Goal: Task Accomplishment & Management: Use online tool/utility

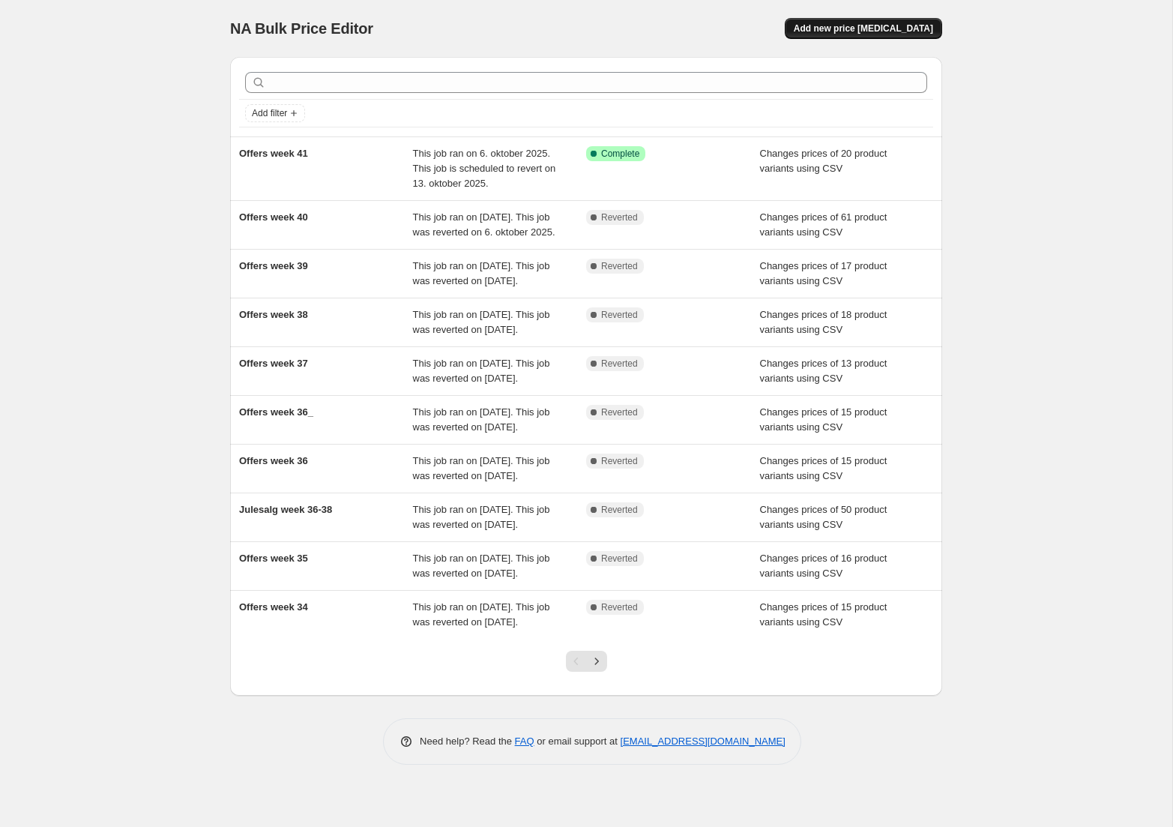
click at [896, 28] on span "Add new price [MEDICAL_DATA]" at bounding box center [863, 28] width 139 height 12
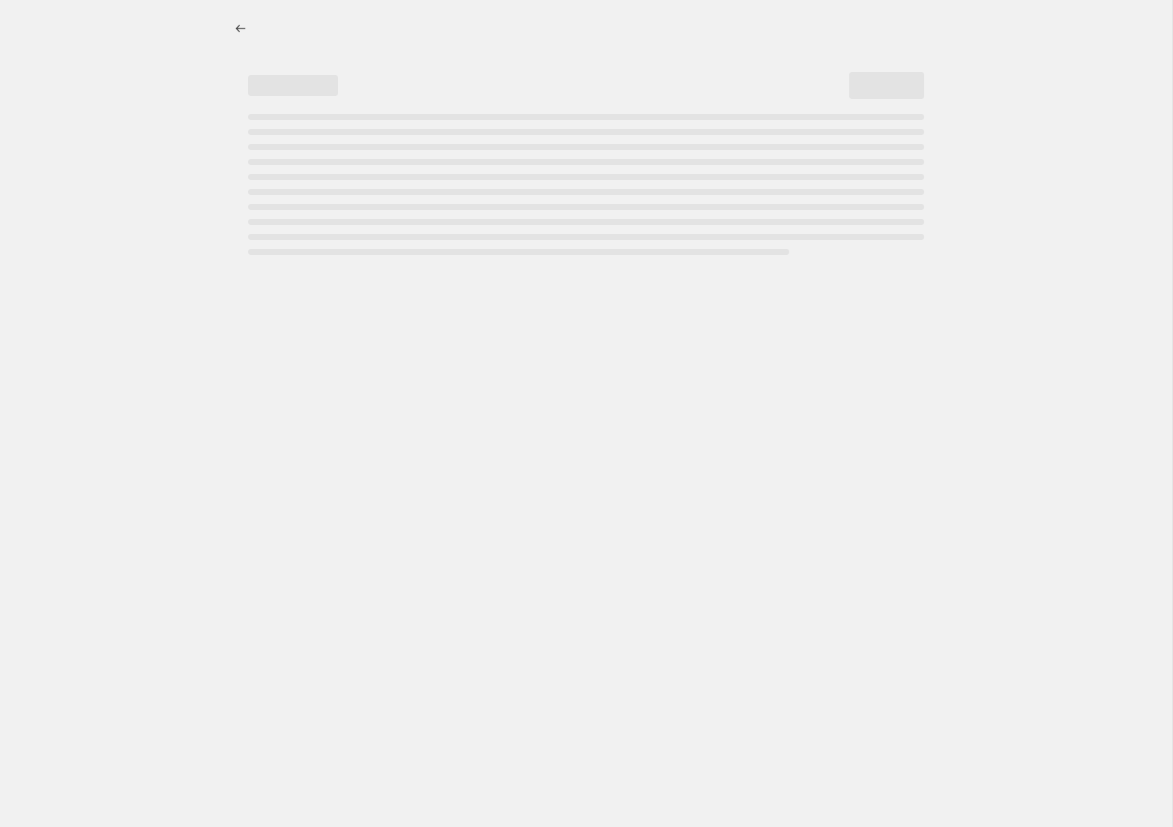
select select "percentage"
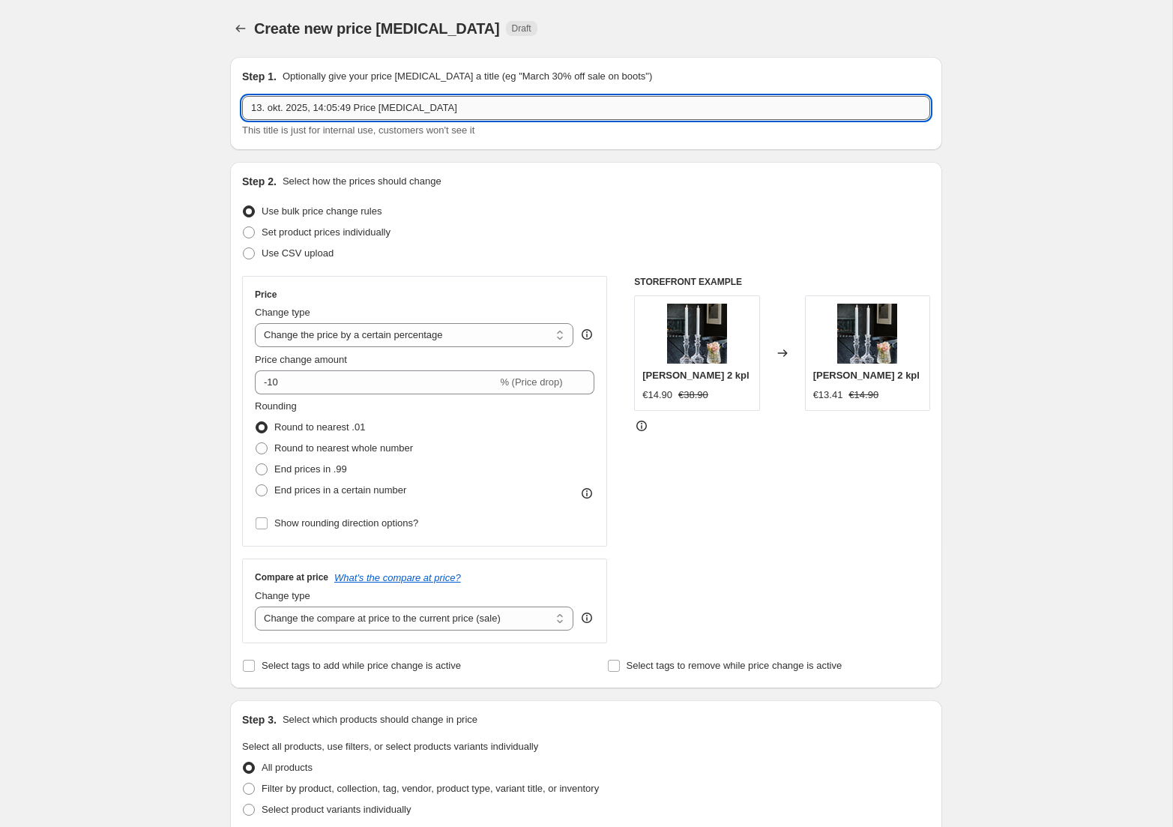
drag, startPoint x: 468, startPoint y: 113, endPoint x: 28, endPoint y: 93, distance: 441.2
click at [242, 96] on input "13. okt. 2025, 14:05:49 Price [MEDICAL_DATA]" at bounding box center [586, 108] width 688 height 24
type input "Offers week 42"
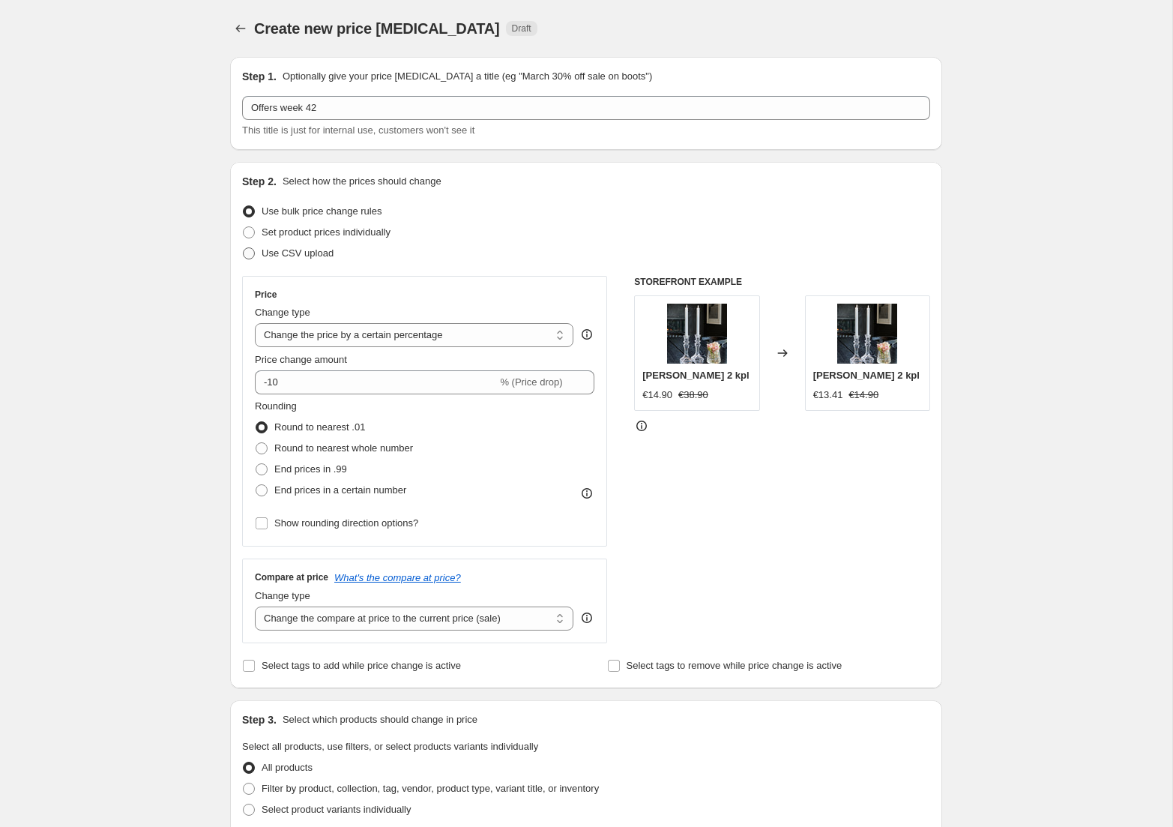
click at [255, 250] on span at bounding box center [248, 253] width 13 height 13
click at [244, 248] on input "Use CSV upload" at bounding box center [243, 247] width 1 height 1
radio input "true"
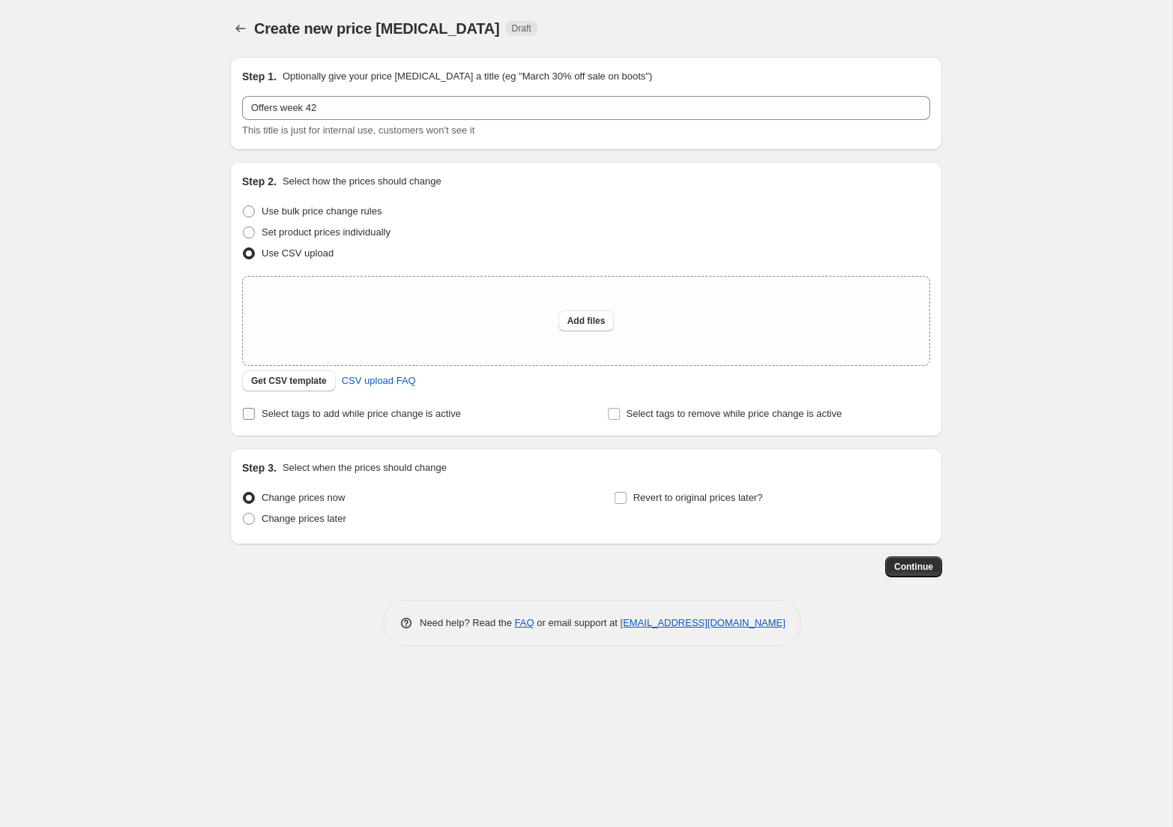
click at [256, 414] on label "Select tags to add while price change is active" at bounding box center [351, 413] width 219 height 21
click at [255, 414] on input "Select tags to add while price change is active" at bounding box center [249, 414] width 12 height 12
checkbox input "true"
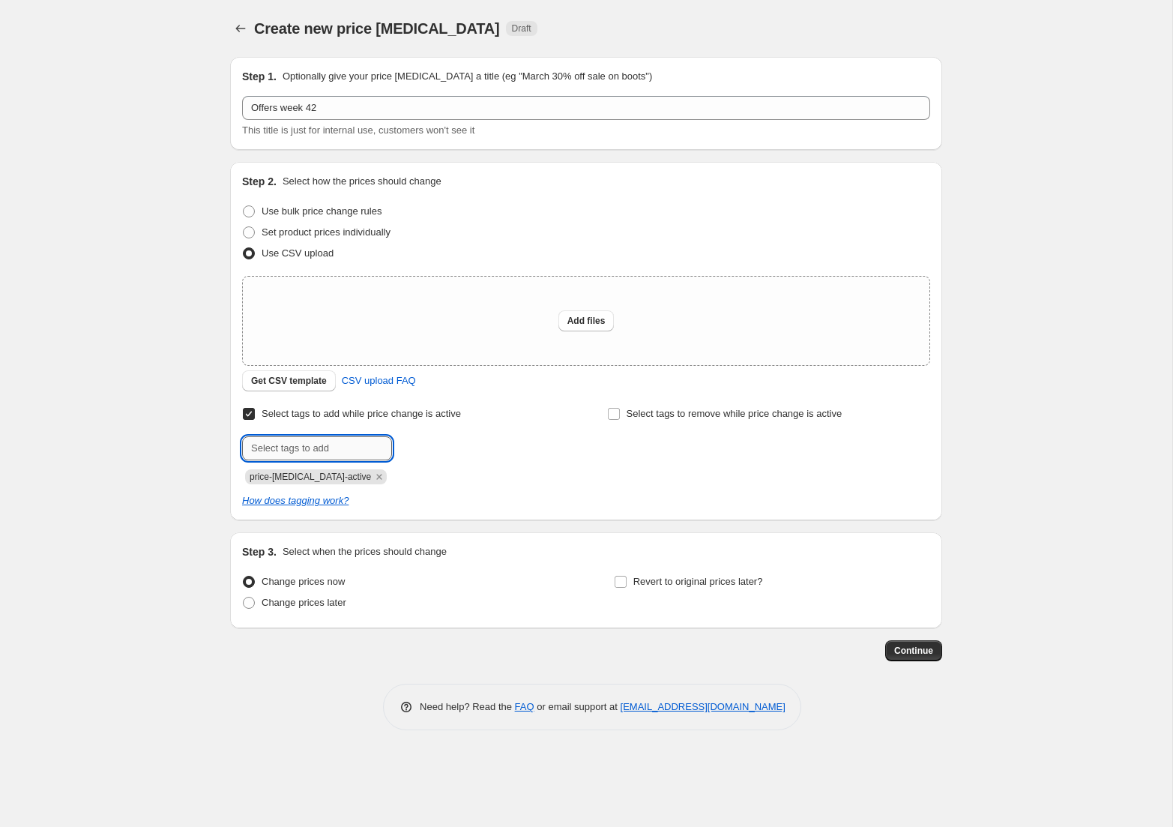
click at [301, 454] on input "text" at bounding box center [317, 448] width 150 height 24
type input "campaign_weekly"
click at [444, 444] on span "campaign_wee..." at bounding box center [460, 446] width 71 height 10
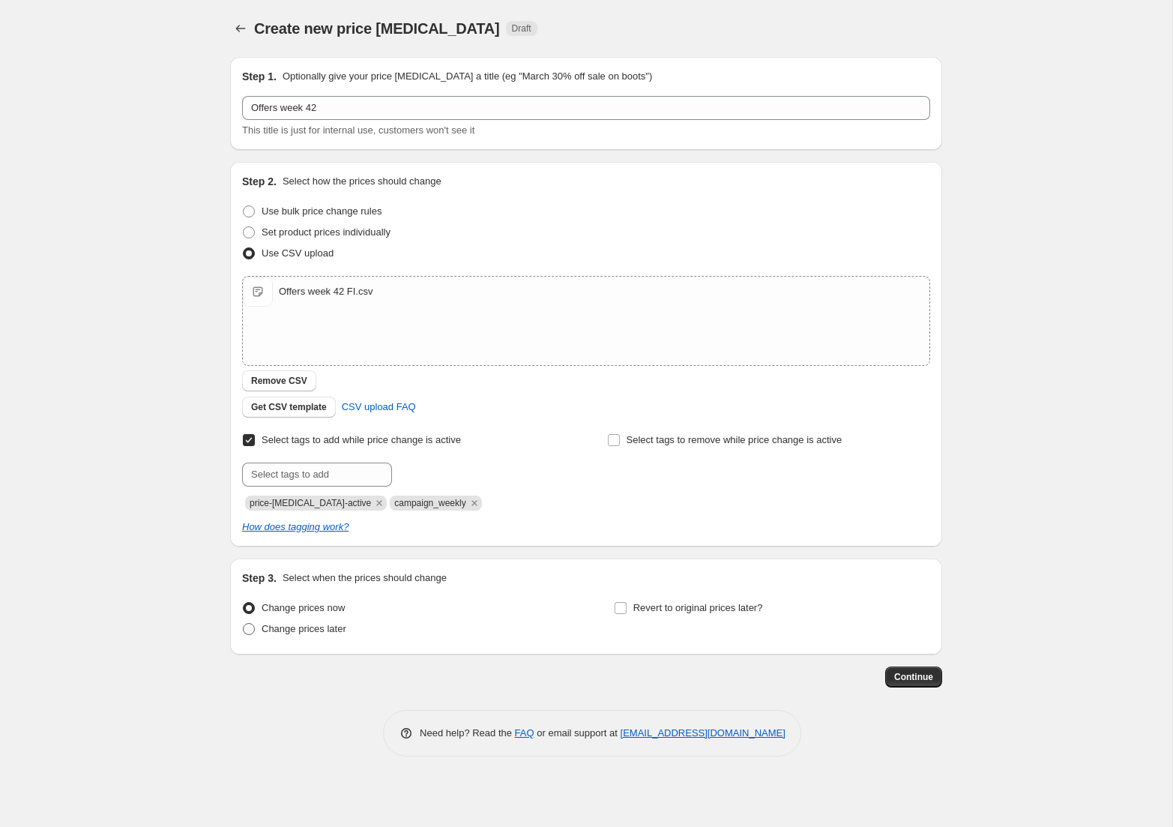
click at [246, 626] on span at bounding box center [249, 629] width 12 height 12
click at [244, 624] on input "Change prices later" at bounding box center [243, 623] width 1 height 1
radio input "true"
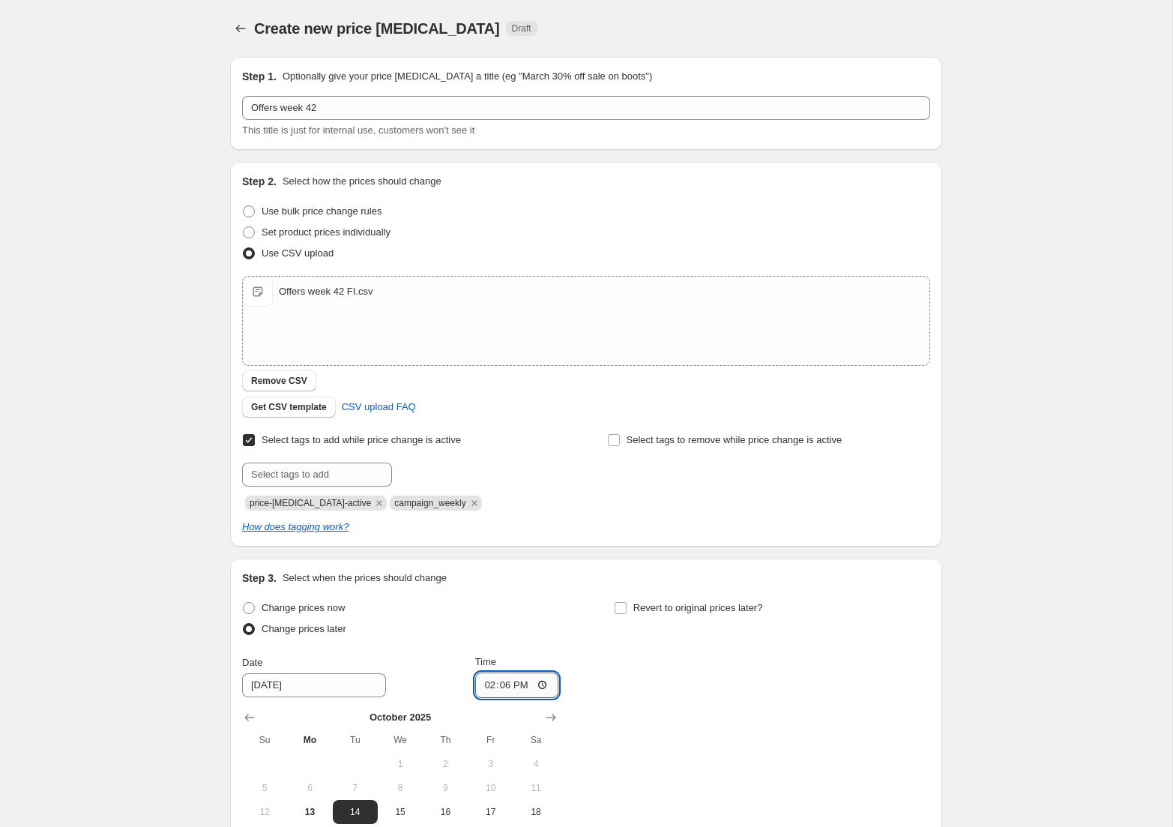
click at [525, 690] on input "14:06" at bounding box center [517, 684] width 84 height 25
type input "15:00"
click at [620, 610] on input "Revert to original prices later?" at bounding box center [621, 608] width 12 height 12
checkbox input "true"
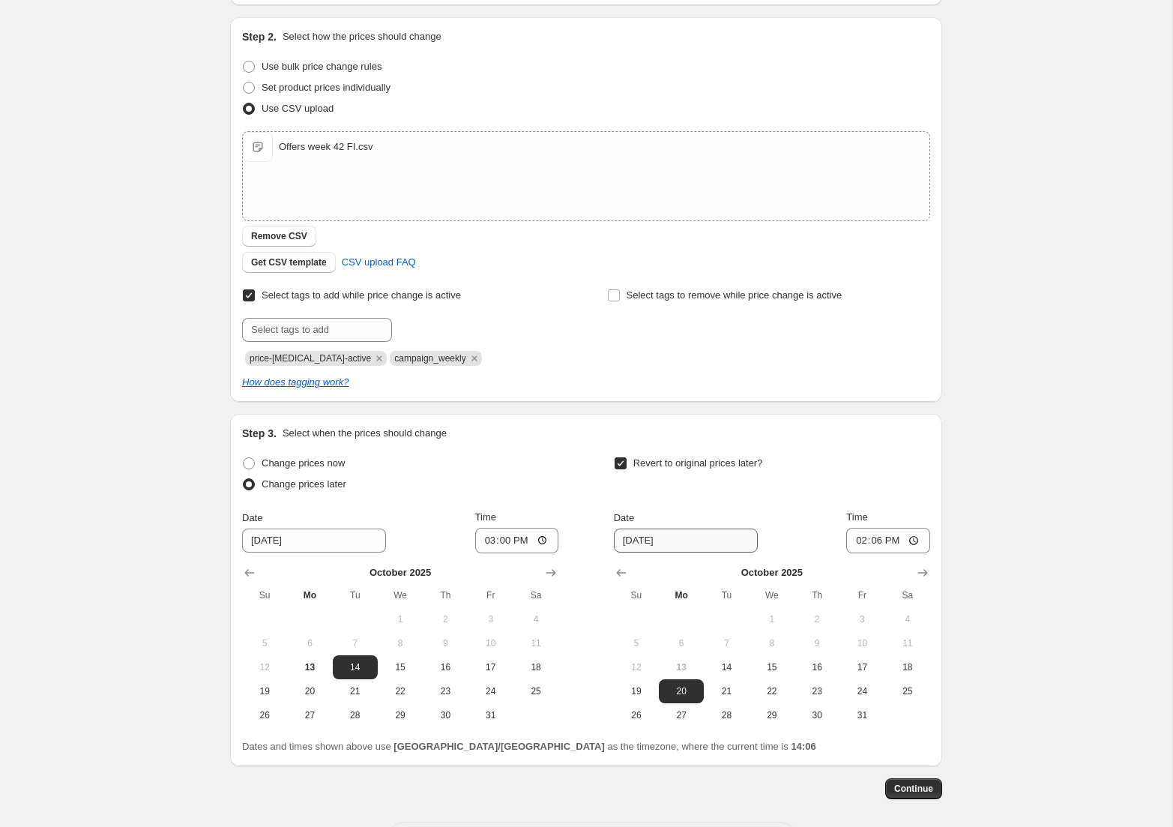
scroll to position [163, 0]
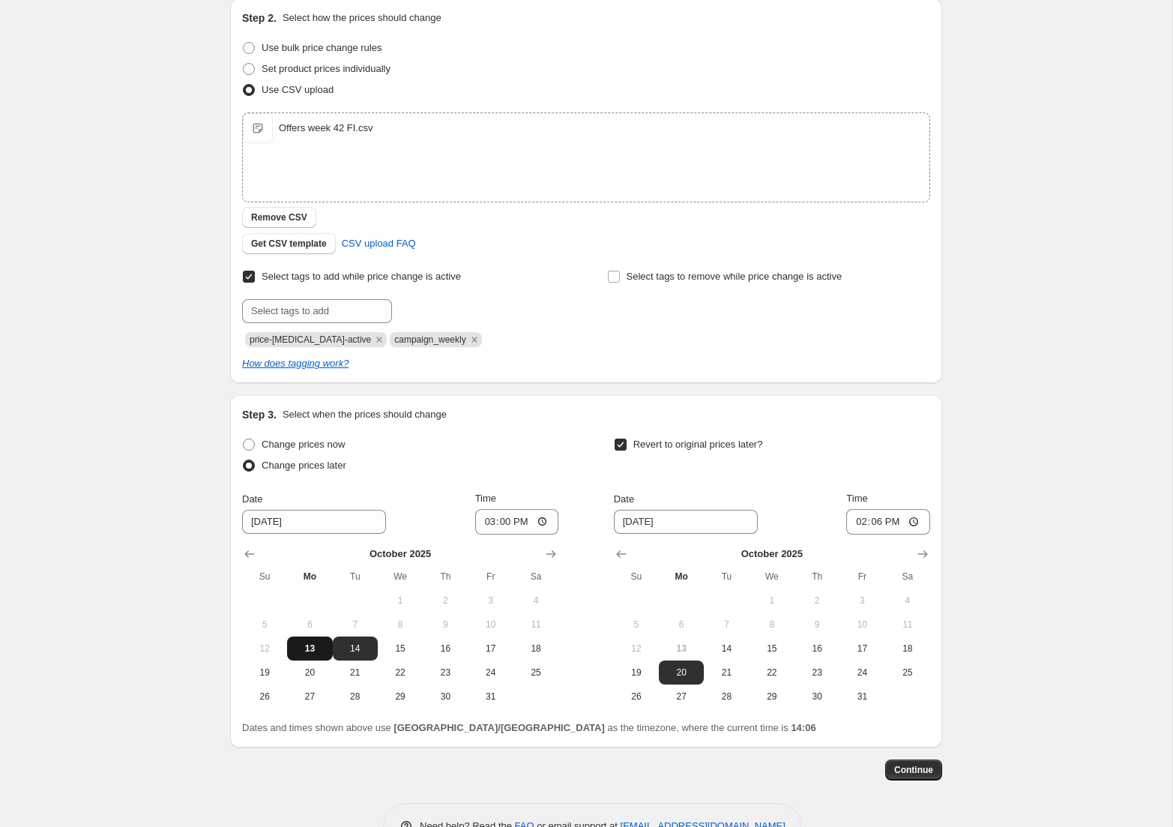
click at [313, 645] on span "13" at bounding box center [309, 648] width 33 height 12
type input "[DATE]"
click at [891, 523] on input "14:06" at bounding box center [888, 521] width 84 height 25
type input "15:06"
type input "14:06"
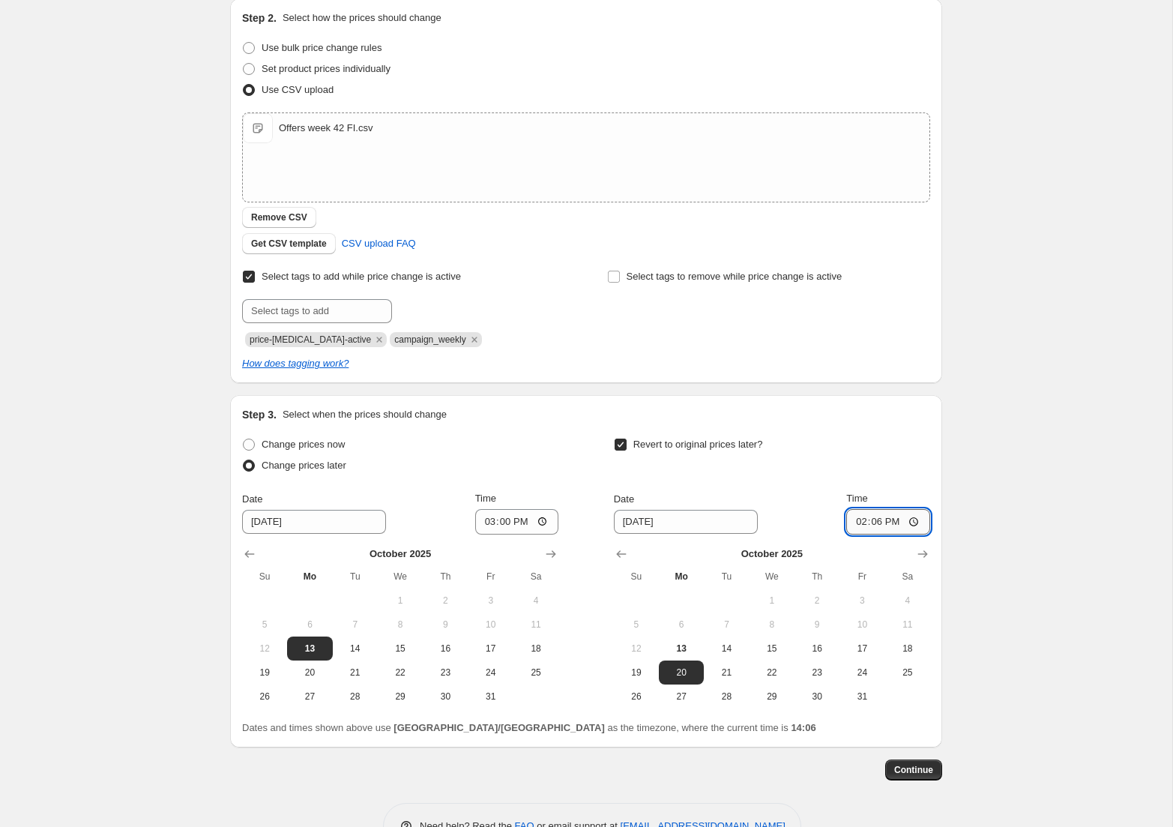
click at [894, 522] on input "14:06" at bounding box center [888, 521] width 84 height 25
type input "14:55"
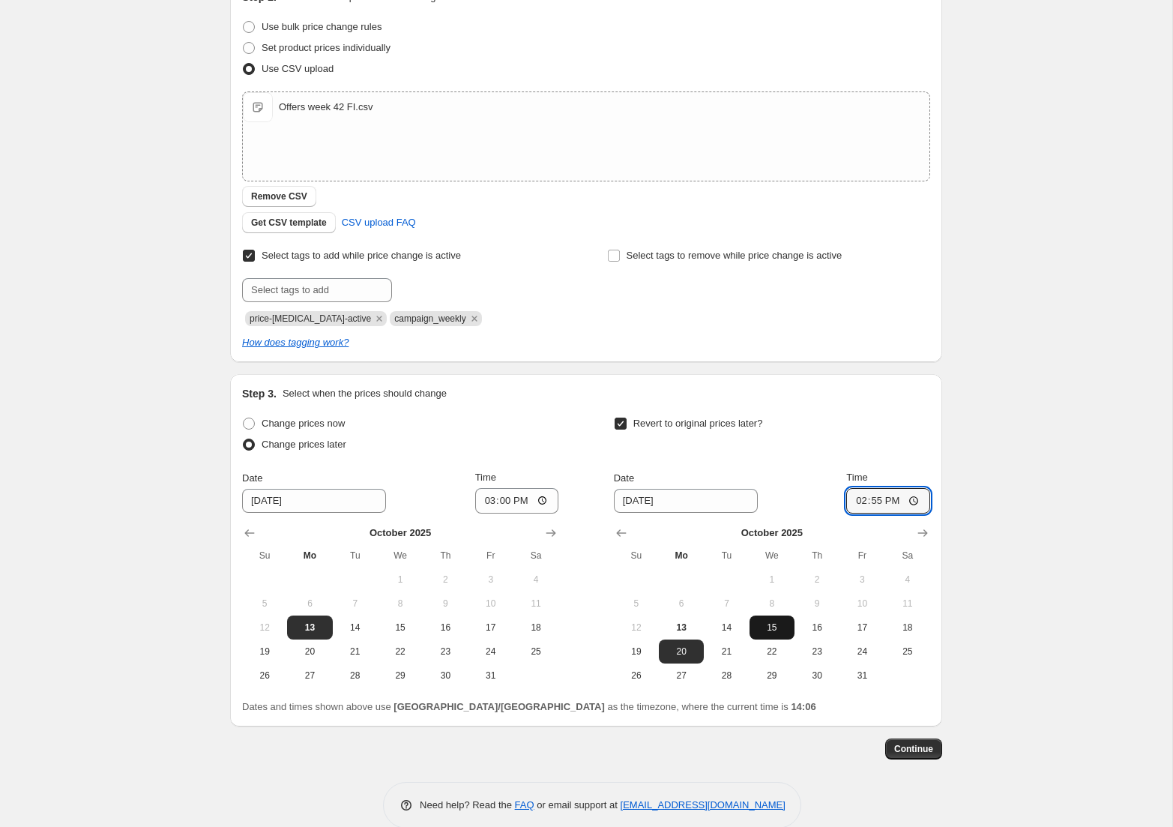
scroll to position [207, 0]
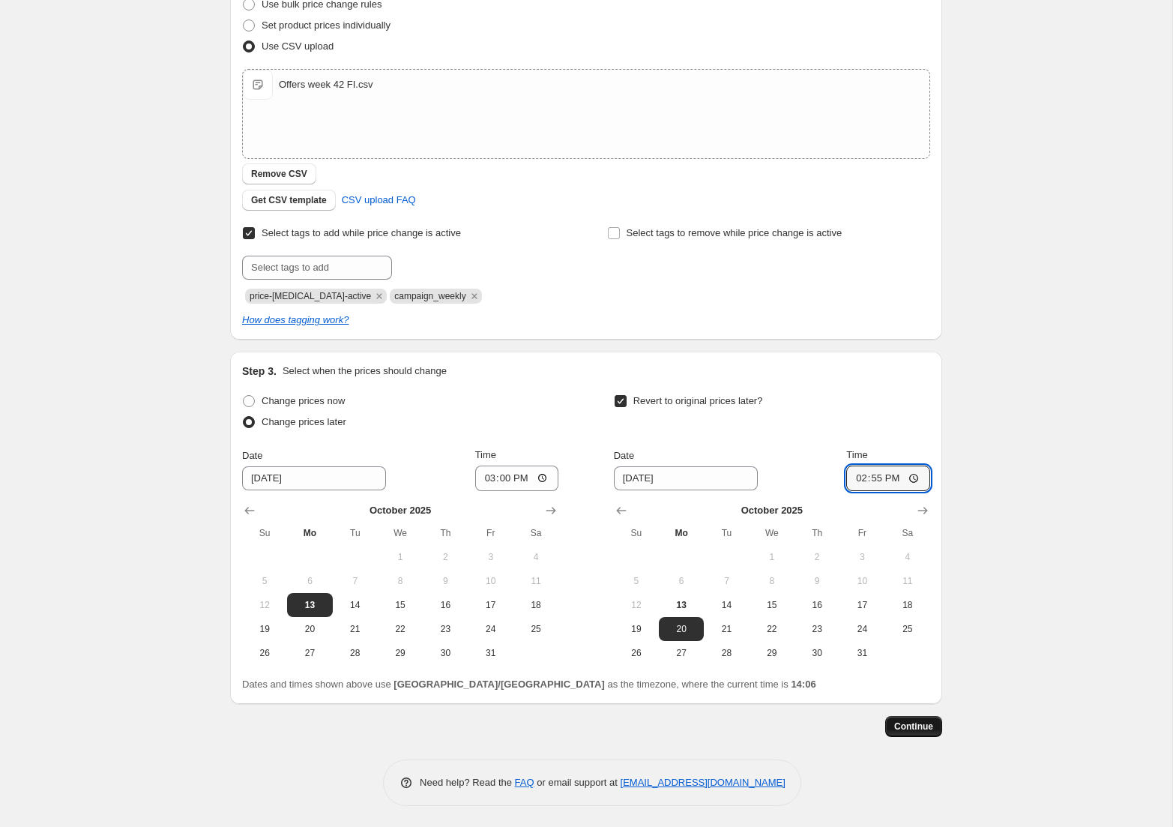
click at [903, 725] on span "Continue" at bounding box center [913, 726] width 39 height 12
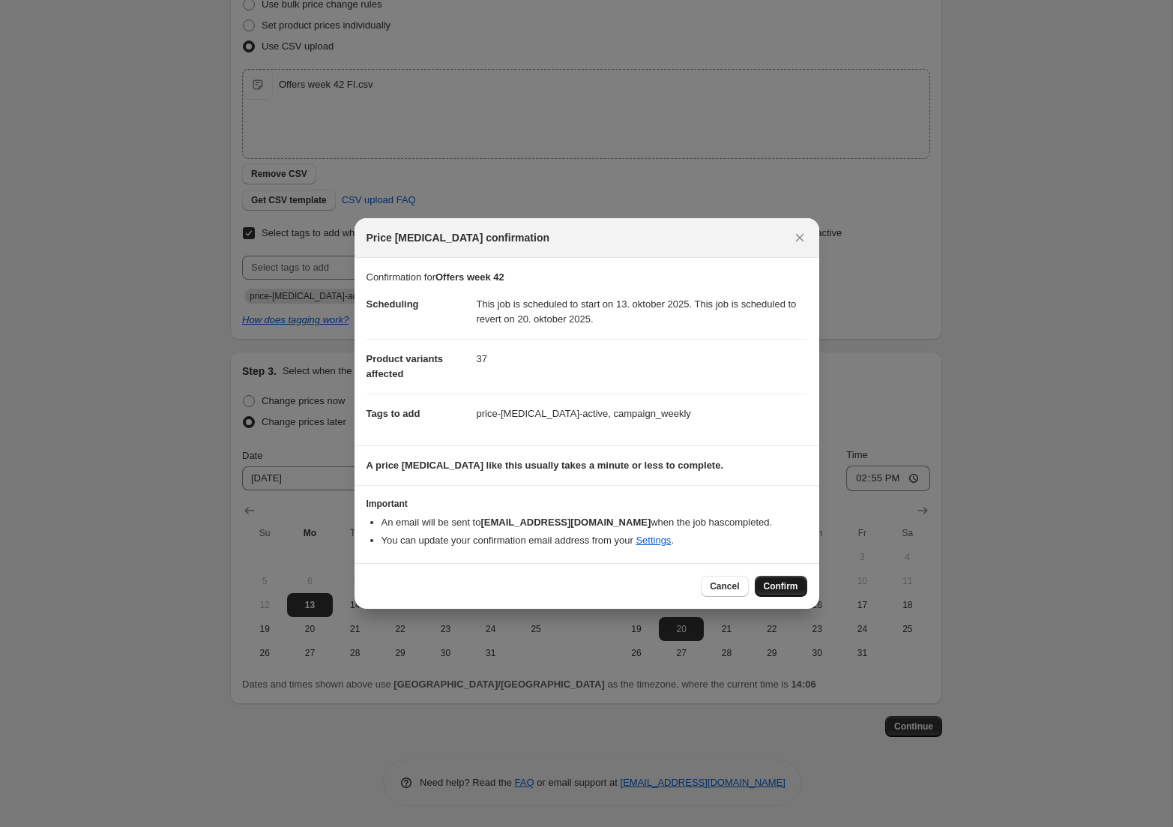
click at [772, 585] on span "Confirm" at bounding box center [781, 586] width 34 height 12
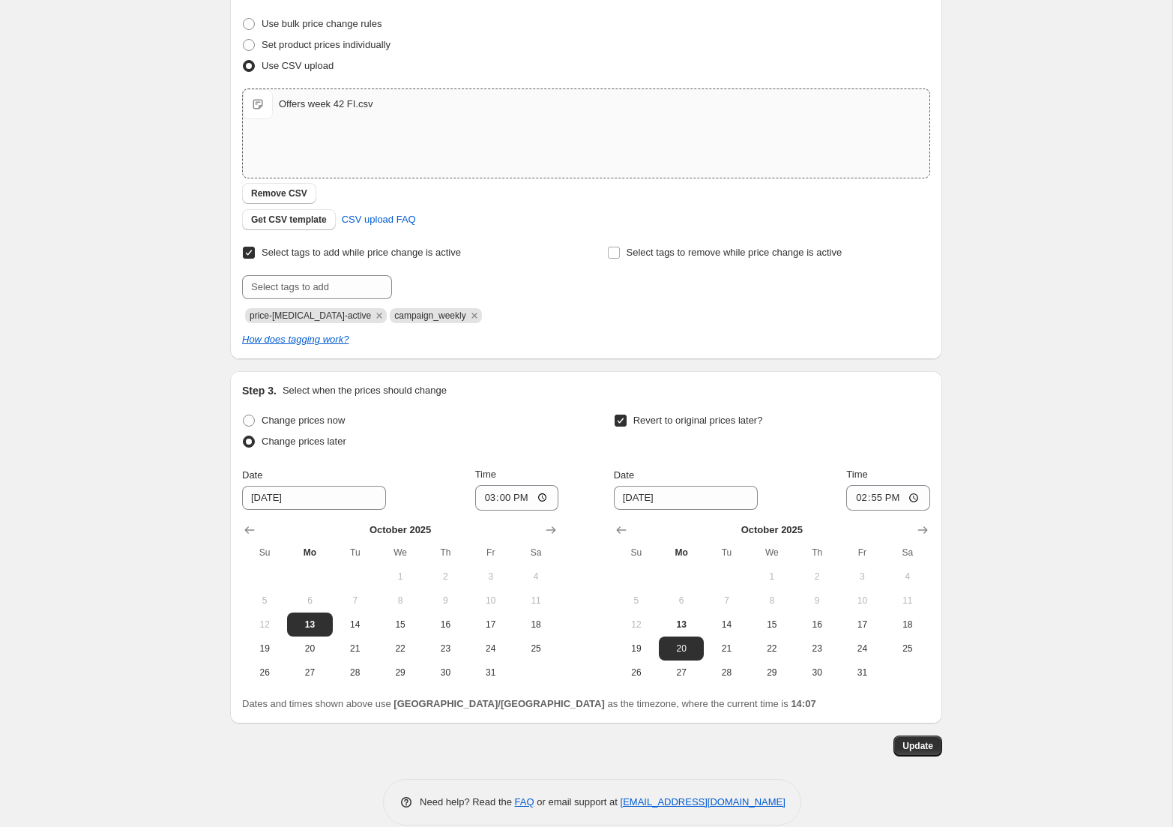
scroll to position [298, 0]
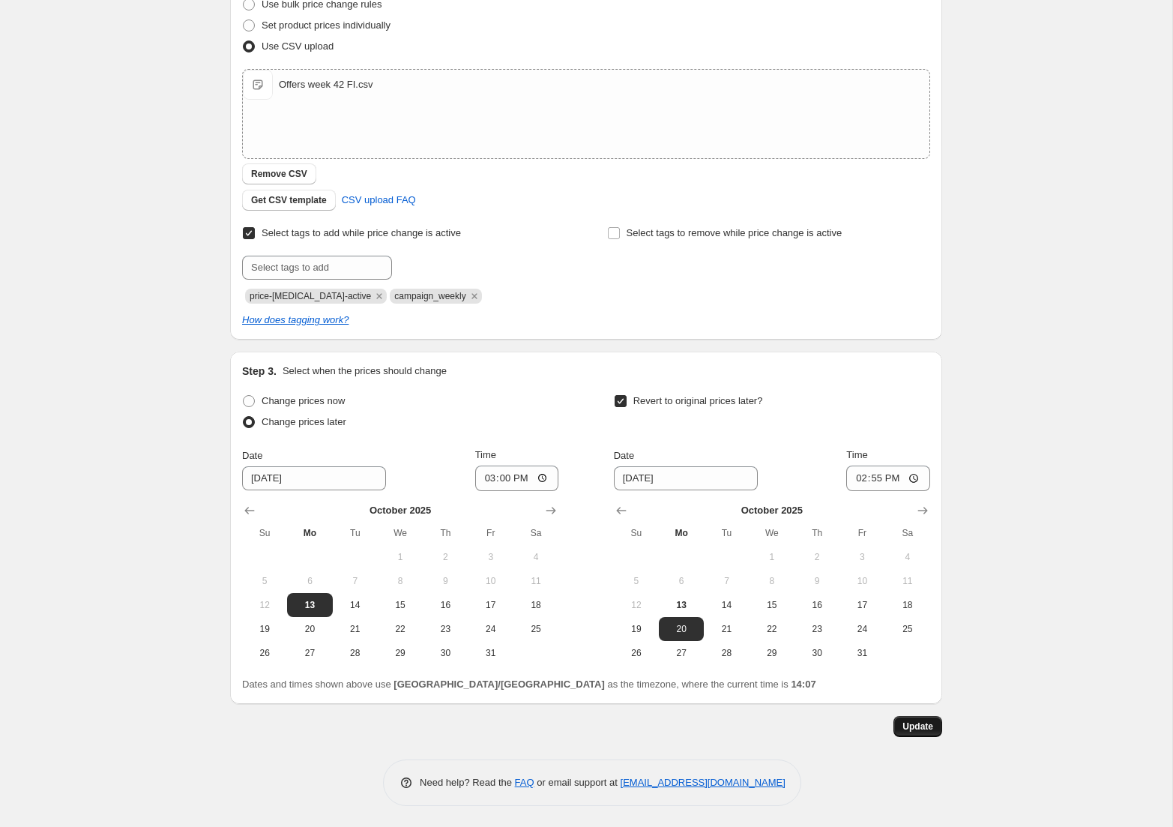
click at [930, 730] on span "Update" at bounding box center [917, 726] width 31 height 12
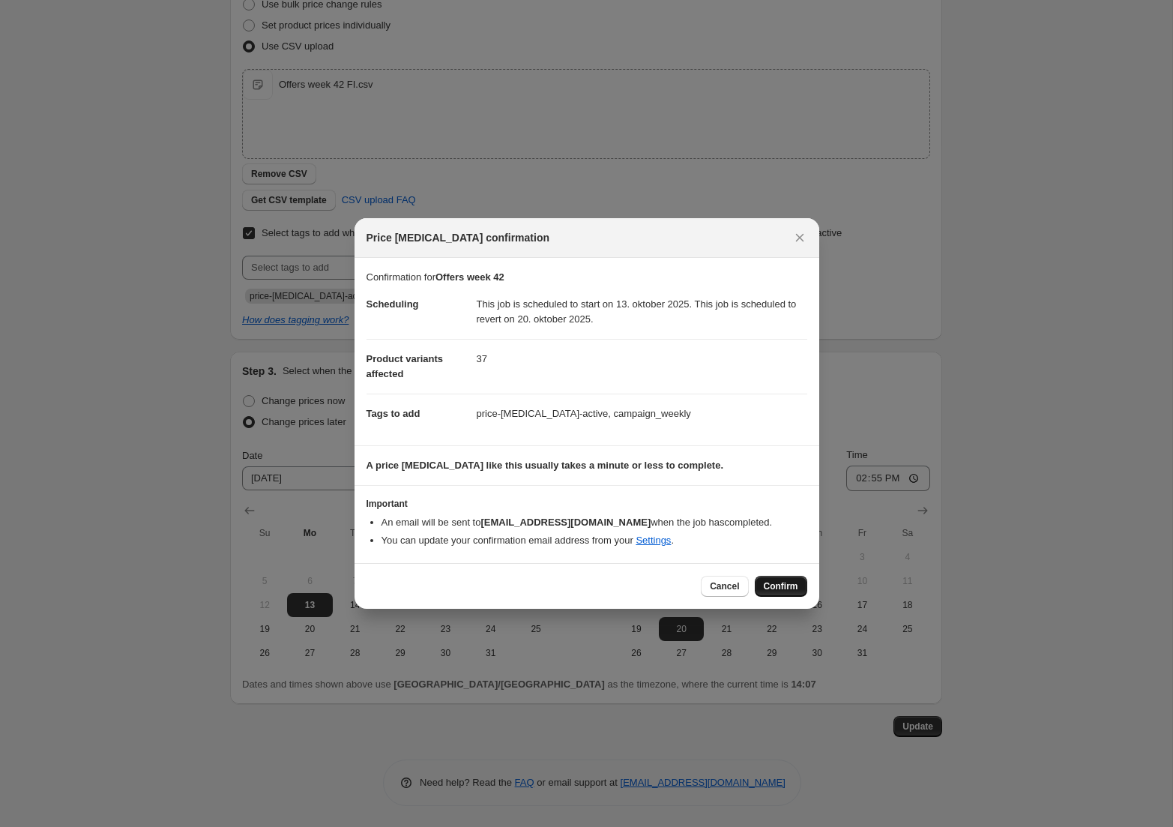
click at [797, 585] on span "Confirm" at bounding box center [781, 586] width 34 height 12
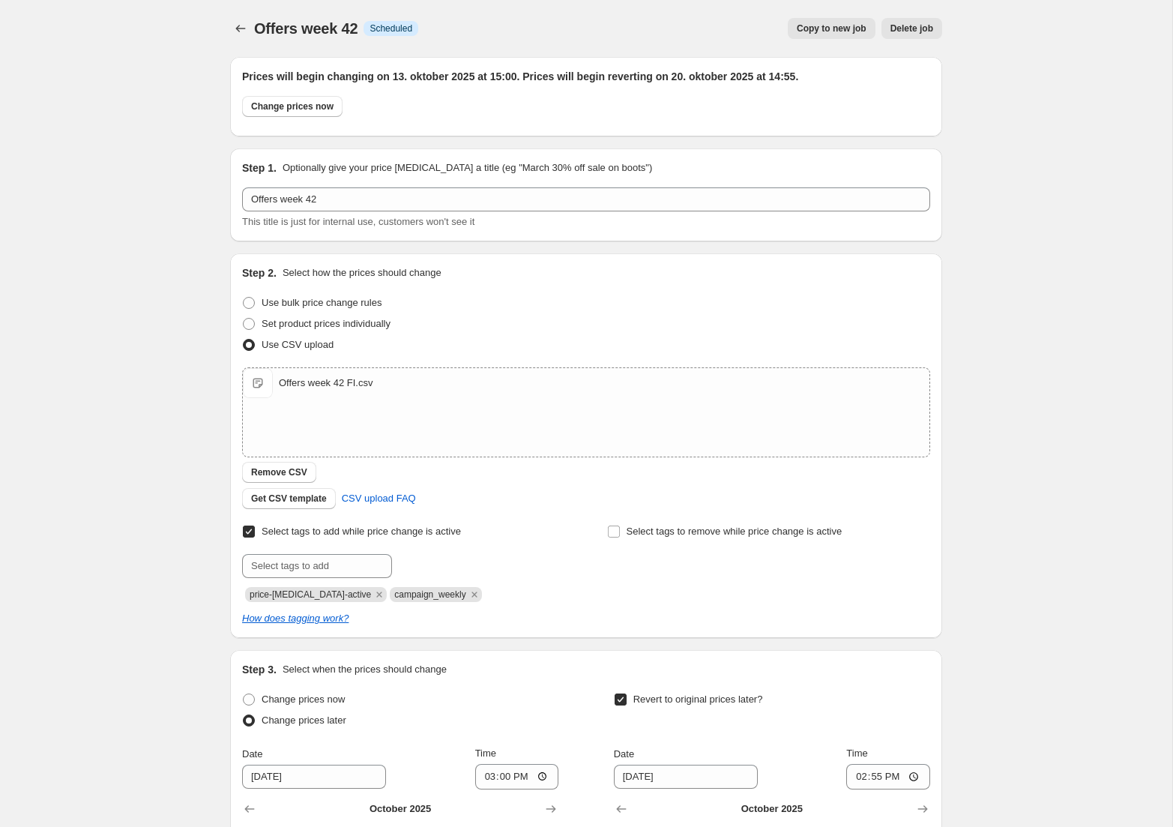
scroll to position [298, 0]
